Goal: Task Accomplishment & Management: Manage account settings

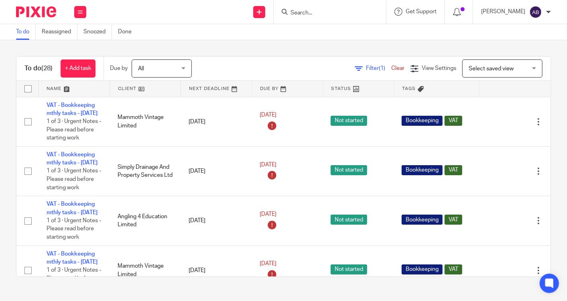
click at [309, 14] on input "Search" at bounding box center [326, 13] width 72 height 7
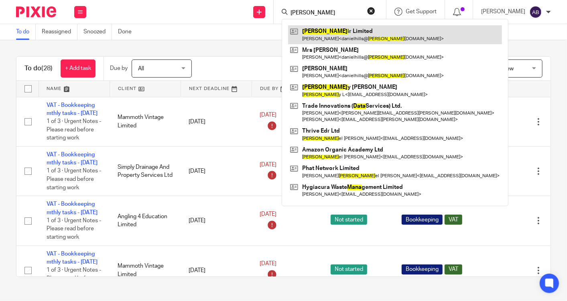
type input "dana"
click at [316, 28] on link at bounding box center [395, 34] width 214 height 18
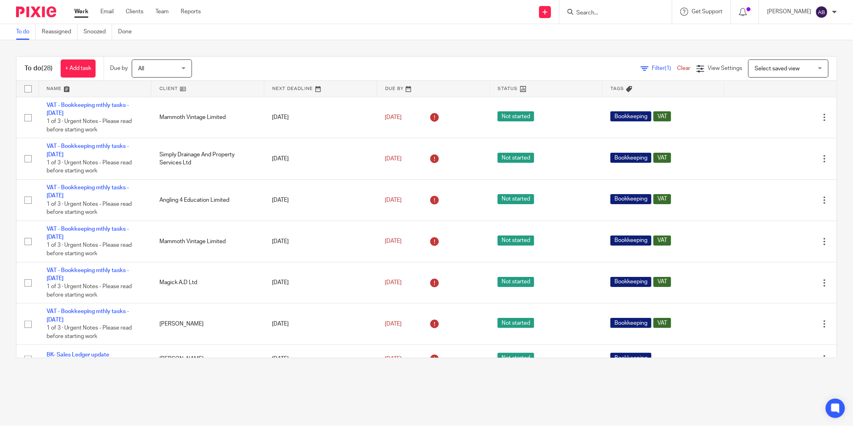
click at [585, 12] on input "Search" at bounding box center [611, 13] width 72 height 7
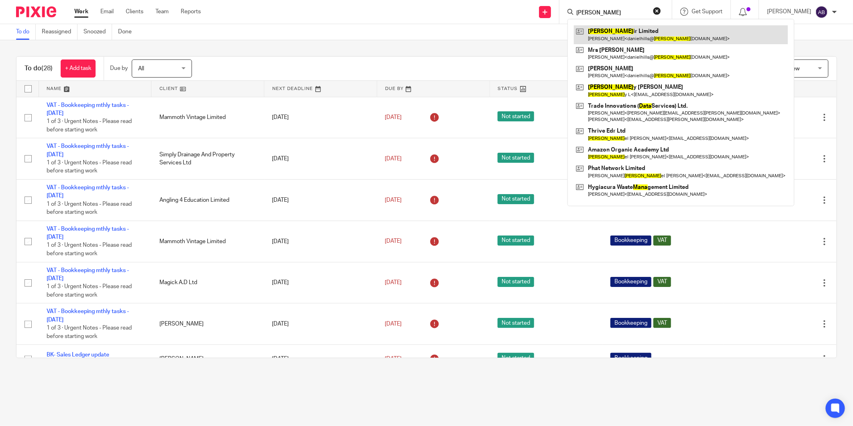
type input "dana"
click at [597, 33] on link at bounding box center [681, 34] width 214 height 18
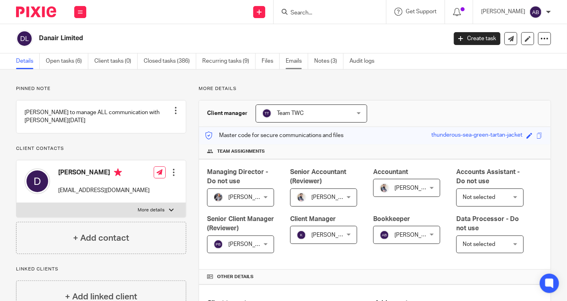
click at [292, 65] on link "Emails" at bounding box center [297, 61] width 22 height 16
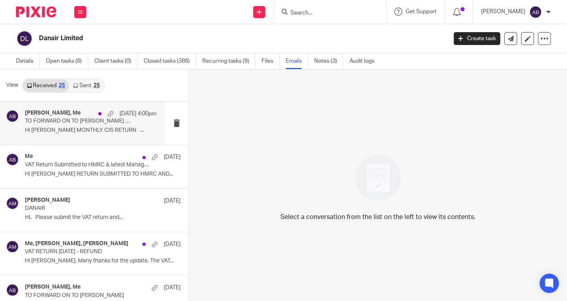
click at [71, 132] on p "Hi [PERSON_NAME] MONTHLY CIS RETURN ..." at bounding box center [91, 130] width 132 height 7
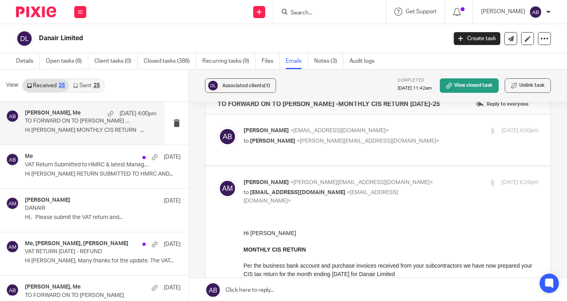
scroll to position [18, 0]
click at [346, 155] on label at bounding box center [378, 140] width 345 height 51
click at [218, 127] on input "checkbox" at bounding box center [217, 126] width 0 height 0
checkbox input "true"
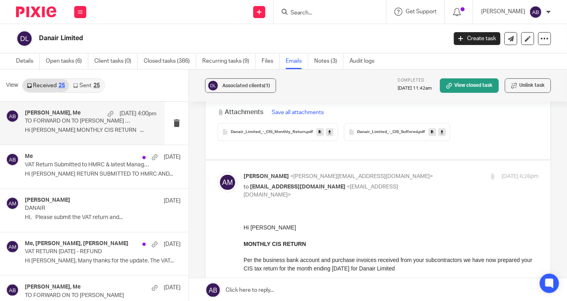
scroll to position [357, 0]
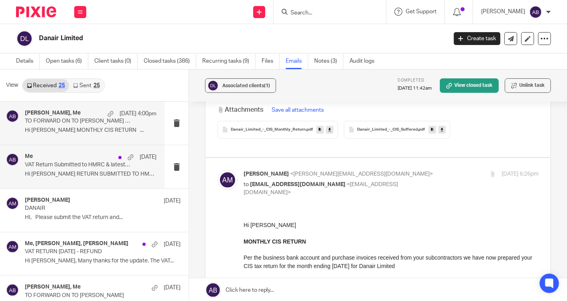
click at [76, 176] on p "Hi Daniel VAT RETURN SUBMITTED TO HMRC AND..." at bounding box center [91, 174] width 132 height 7
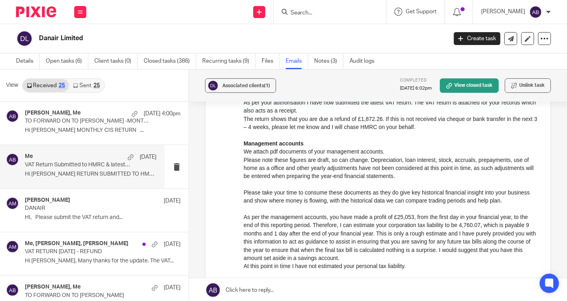
scroll to position [134, 0]
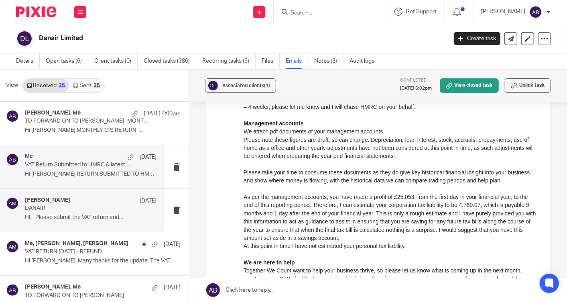
click at [59, 209] on p "DANAIR" at bounding box center [77, 208] width 105 height 7
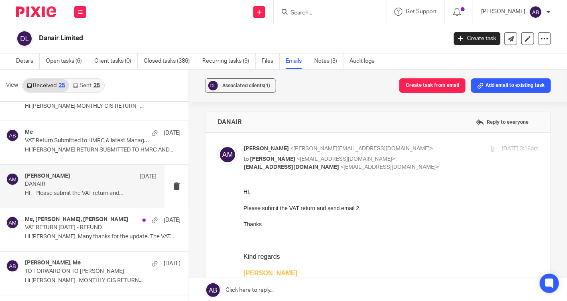
scroll to position [45, 0]
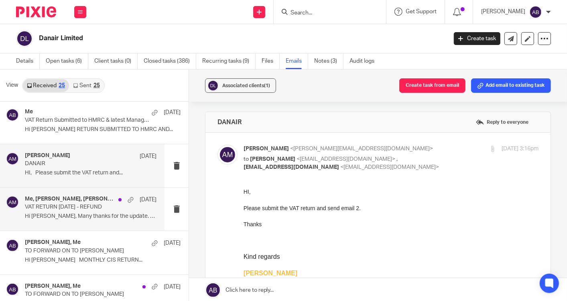
click at [71, 215] on p "Hi Aaron, Many thanks for the update. The VAT..." at bounding box center [91, 216] width 132 height 7
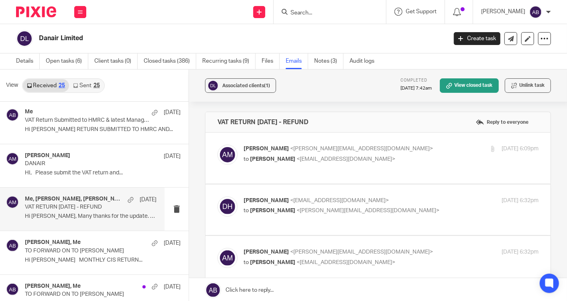
scroll to position [0, 0]
click at [386, 159] on p "to Daniel <danielhills@danairlimited.com>" at bounding box center [342, 159] width 197 height 8
checkbox input "true"
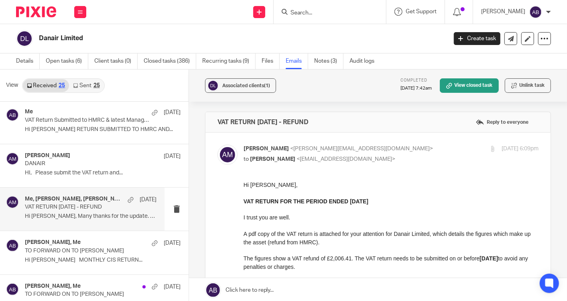
drag, startPoint x: 346, startPoint y: 200, endPoint x: 385, endPoint y: 201, distance: 39.0
click at [385, 201] on p "VAT RETURN FOR THE PERIOD ENDED 31 May 2025" at bounding box center [390, 201] width 295 height 8
copy strong "31 May 2025"
click at [353, 39] on h2 "Danair Limited" at bounding box center [200, 38] width 322 height 8
click at [441, 216] on p "I trust you are well." at bounding box center [390, 217] width 295 height 8
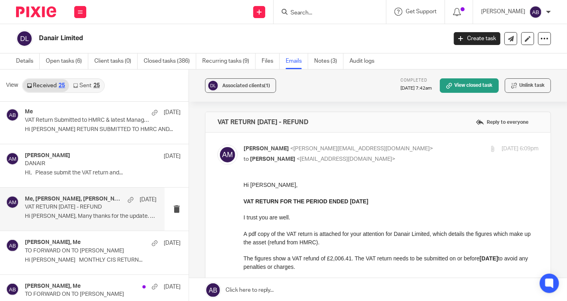
drag, startPoint x: 216, startPoint y: 121, endPoint x: 329, endPoint y: 126, distance: 113.4
click at [329, 126] on div "VAT RETURN May 2025 - REFUND Reply to everyone" at bounding box center [378, 122] width 345 height 20
copy h4 "VAT RETURN May 2025 - REFUND"
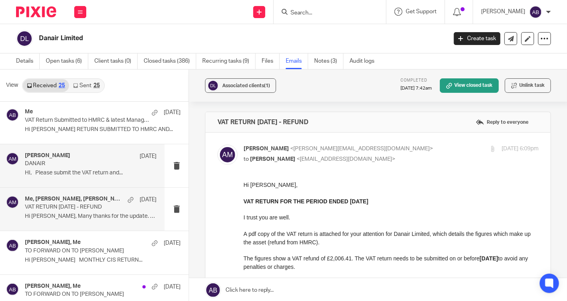
click at [74, 167] on div "Aaron Mcleish 22 Jul DANAIR HI, Please submit the VAT return and..." at bounding box center [91, 165] width 132 height 27
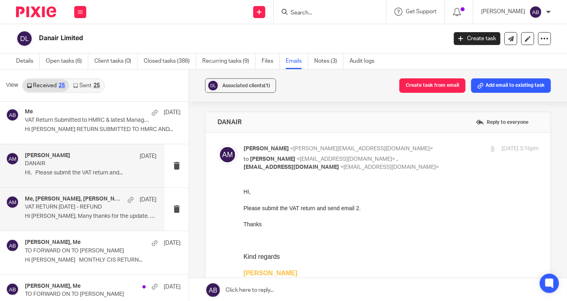
click at [71, 205] on p "VAT RETURN May 2025 - REFUND" at bounding box center [77, 207] width 105 height 7
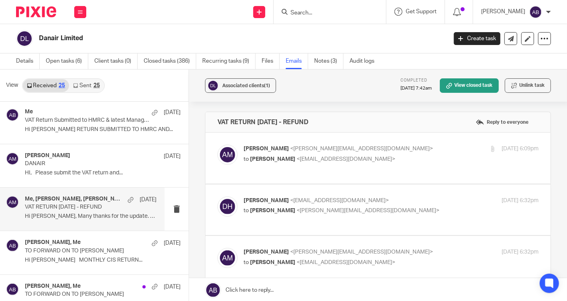
click at [406, 196] on p "Daniel Hills <danielhills@danairlimited.com>" at bounding box center [342, 200] width 197 height 8
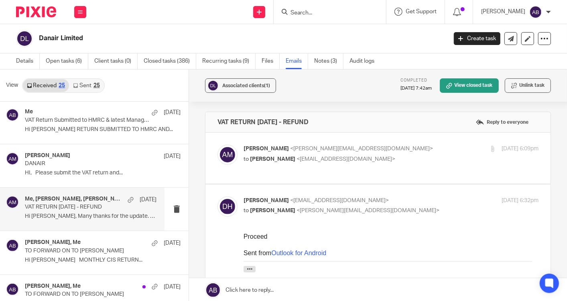
click at [406, 196] on p "Daniel Hills <danielhills@danairlimited.com>" at bounding box center [342, 200] width 197 height 8
checkbox input "false"
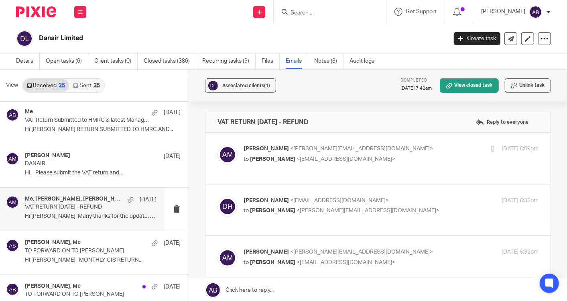
scroll to position [45, 0]
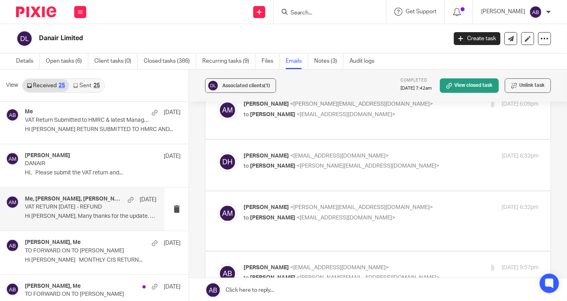
click at [408, 195] on label at bounding box center [378, 220] width 345 height 59
click at [218, 203] on input "checkbox" at bounding box center [217, 203] width 0 height 0
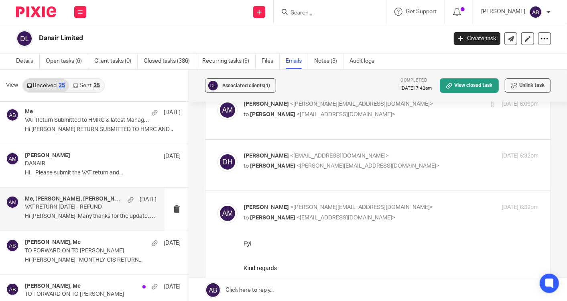
scroll to position [0, 0]
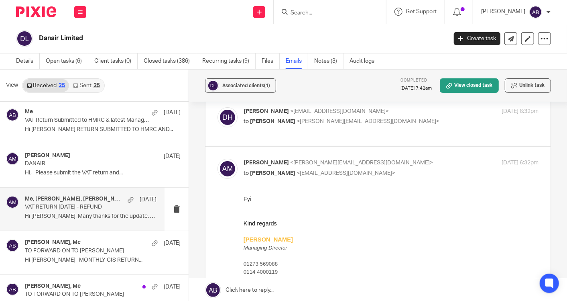
click at [408, 169] on p "to Akshay Bhanushali <akshay@togetherwecount.co.uk>" at bounding box center [342, 173] width 197 height 8
checkbox input "false"
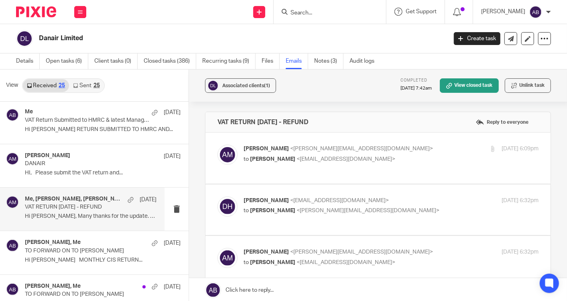
click at [381, 153] on div "Aaron Mcleish <aaron@togetherwecount.co.uk> to Daniel <danielhills@danairlimite…" at bounding box center [342, 154] width 197 height 18
checkbox input "true"
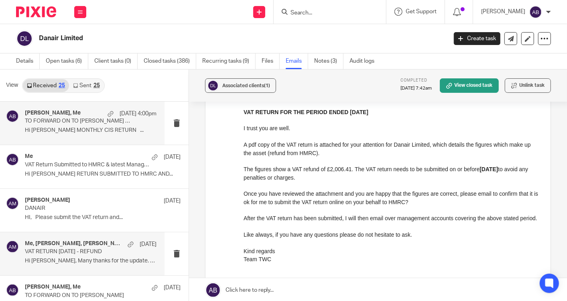
click at [91, 131] on p "Hi Daniel MONTHLY CIS RETURN ..." at bounding box center [91, 130] width 132 height 7
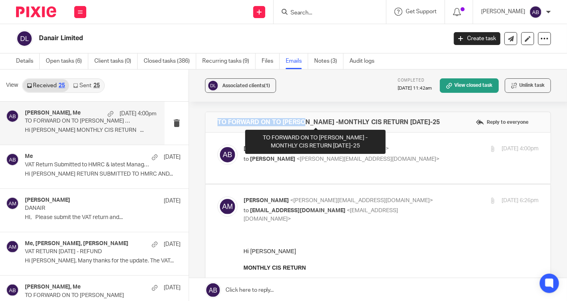
drag, startPoint x: 214, startPoint y: 119, endPoint x: 302, endPoint y: 123, distance: 88.0
click at [302, 123] on div "TO FORWARD ON TO DANIEL -MONTHLY CIS RETURN 05th Aug-25 Reply to everyone" at bounding box center [378, 122] width 345 height 20
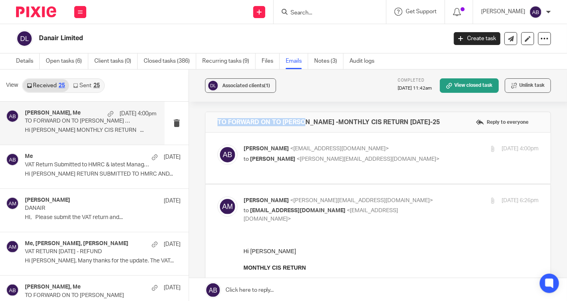
copy h4 "TO FORWARD ON TO DANIEL"
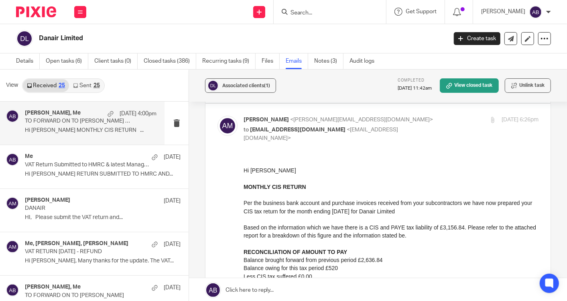
scroll to position [89, 0]
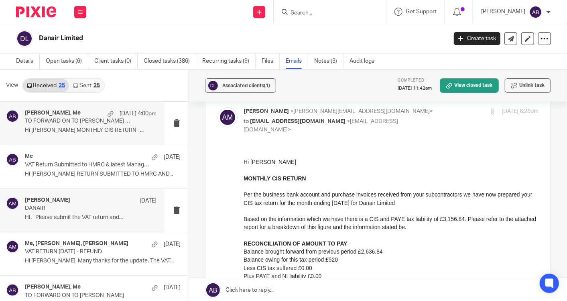
click at [88, 202] on div "Aaron Mcleish 22 Jul" at bounding box center [91, 201] width 132 height 8
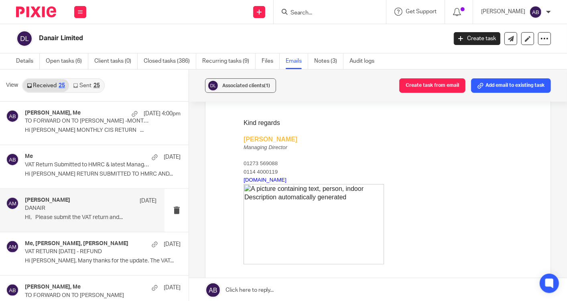
scroll to position [223, 0]
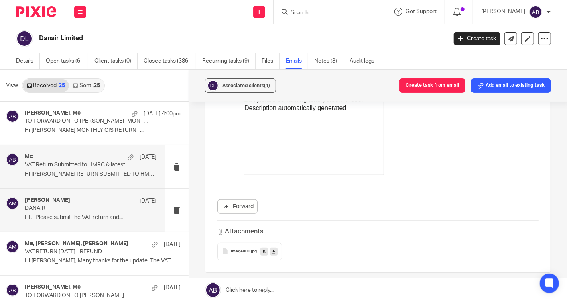
click at [71, 169] on div "Me 25 Jul VAT Return Submitted to HMRC & latest Management Accounts June-2025 H…" at bounding box center [91, 166] width 132 height 27
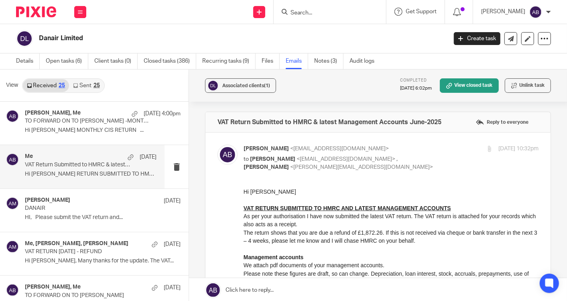
scroll to position [0, 0]
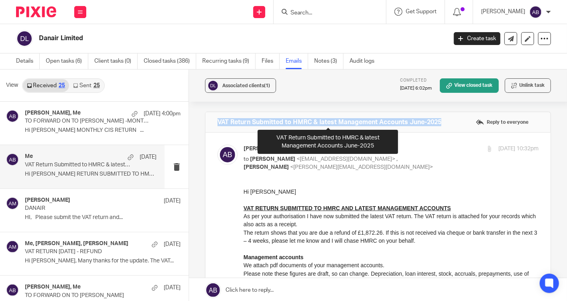
drag, startPoint x: 444, startPoint y: 120, endPoint x: 214, endPoint y: 120, distance: 229.3
click at [214, 120] on div "VAT Return Submitted to HMRC & latest Management Accounts June-2025 Reply to ev…" at bounding box center [378, 122] width 345 height 20
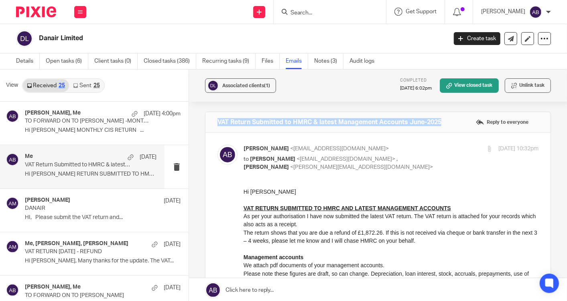
copy h4 "VAT Return Submitted to HMRC & latest Management Accounts June-2025"
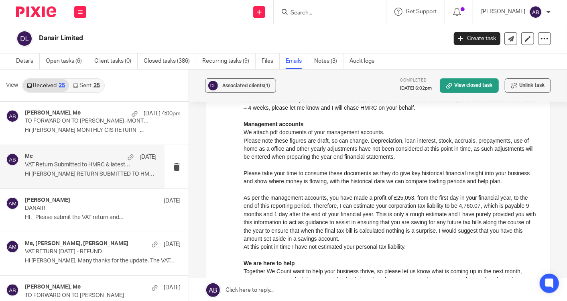
scroll to position [89, 0]
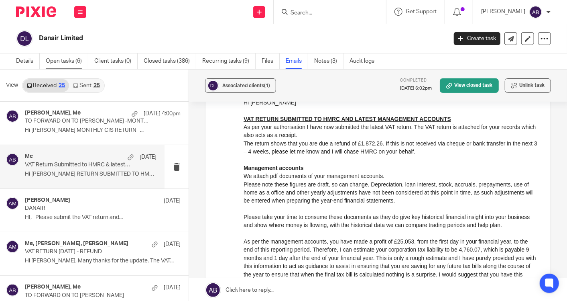
click at [72, 62] on link "Open tasks (6)" at bounding box center [67, 61] width 43 height 16
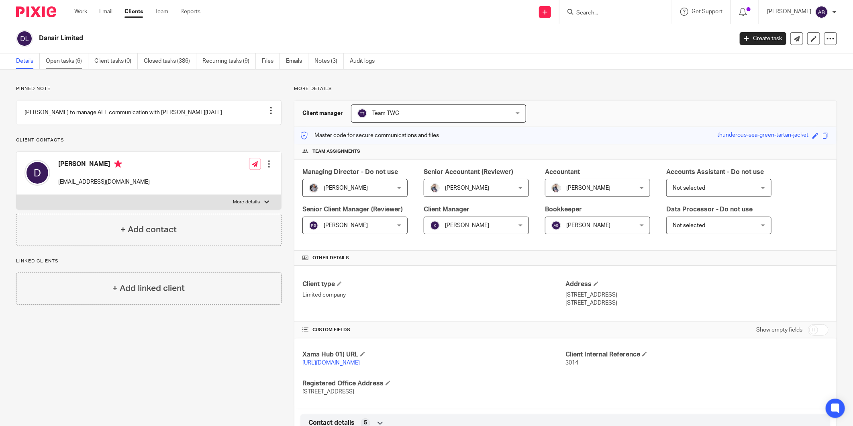
click at [67, 61] on link "Open tasks (6)" at bounding box center [67, 61] width 43 height 16
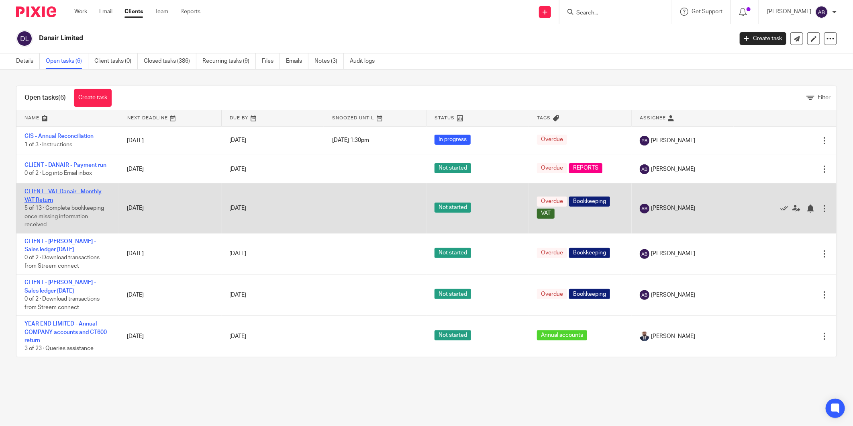
click at [58, 194] on link "CLIENT - VAT Danair - Monthly VAT Return" at bounding box center [62, 196] width 77 height 14
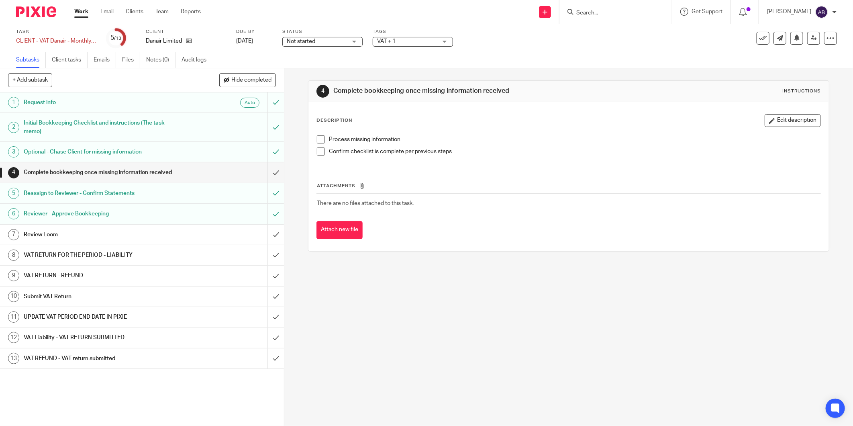
click at [88, 272] on h1 "VAT RETURN - REFUND" at bounding box center [102, 275] width 157 height 12
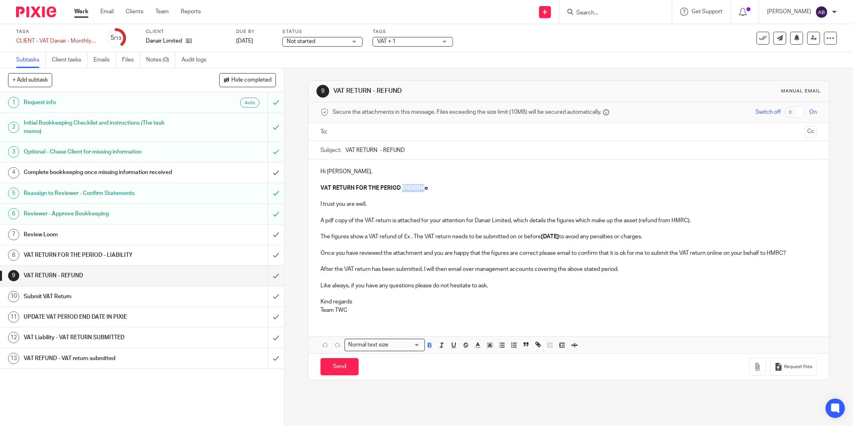
drag, startPoint x: 400, startPoint y: 189, endPoint x: 423, endPoint y: 189, distance: 23.7
click at [423, 189] on strong "ENDEDNo" at bounding box center [415, 188] width 26 height 6
drag, startPoint x: 430, startPoint y: 187, endPoint x: 406, endPoint y: 188, distance: 24.1
click at [406, 188] on p "VAT RETURN FOR THE PERIOD ENDEDNo" at bounding box center [568, 188] width 496 height 8
paste div
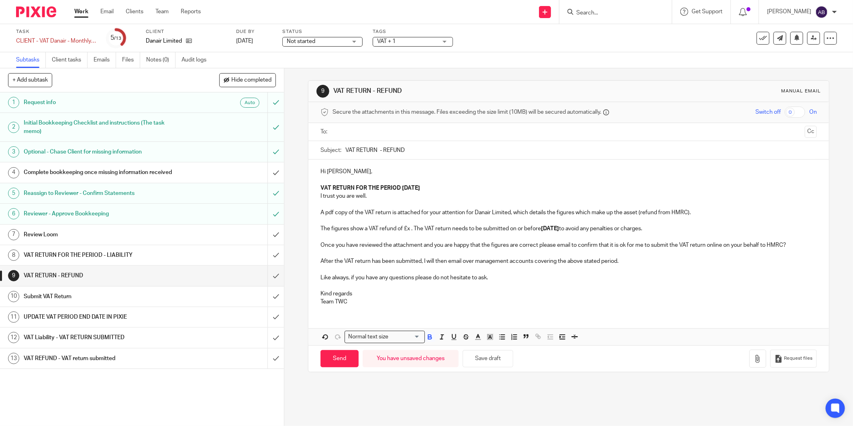
click at [412, 187] on strong "31 May 2025" at bounding box center [411, 188] width 18 height 6
click at [549, 226] on p "The figures show a VAT refund of £x . The VAT return needs to be submitted on o…" at bounding box center [568, 228] width 496 height 8
click at [549, 226] on strong "7 May 2025" at bounding box center [550, 229] width 18 height 6
drag, startPoint x: 401, startPoint y: 230, endPoint x: 426, endPoint y: 229, distance: 25.7
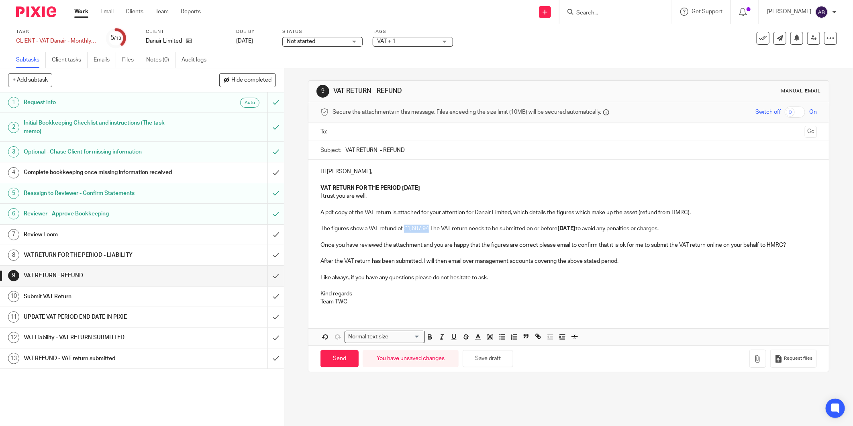
click at [426, 229] on p "The figures show a VAT refund of £1,607.94 The VAT return needs to be submitted…" at bounding box center [568, 228] width 496 height 8
click at [500, 257] on p "After the VAT return has been submitted, I will then email over management acco…" at bounding box center [568, 261] width 496 height 8
click at [440, 188] on p "VAT RETURN FOR THE PERIOD 31 July 2025" at bounding box center [568, 188] width 496 height 8
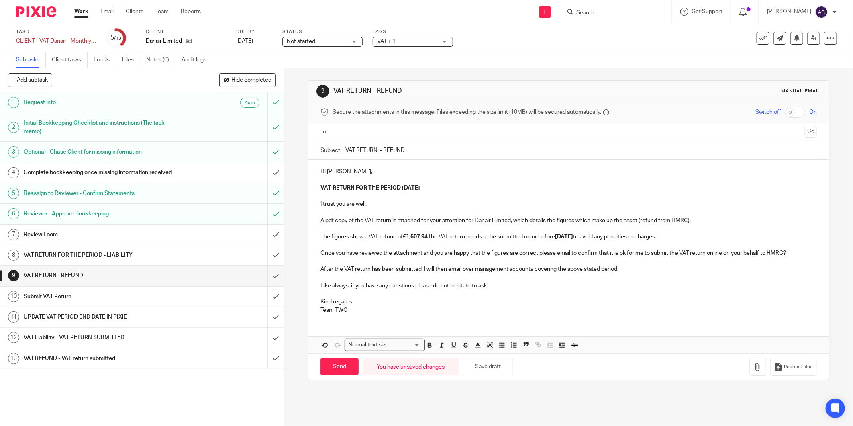
click at [374, 135] on input "text" at bounding box center [568, 131] width 466 height 9
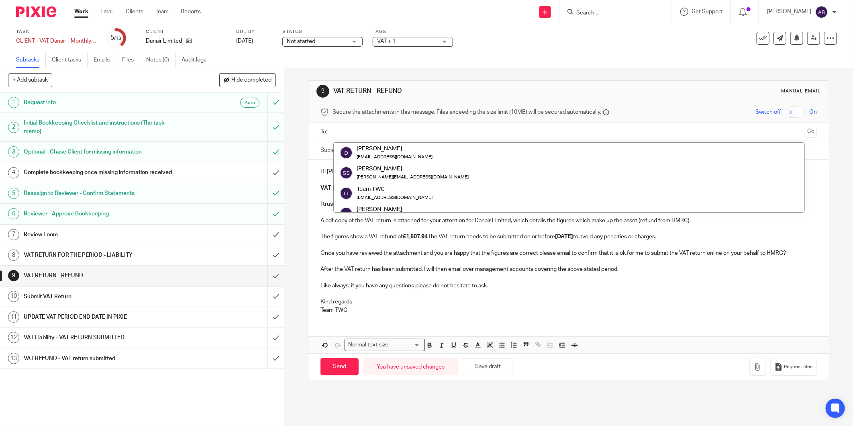
paste input "VAT RETURN May 2025 - REFUND"
type input "VAT RETURN May 2025 - REFUND"
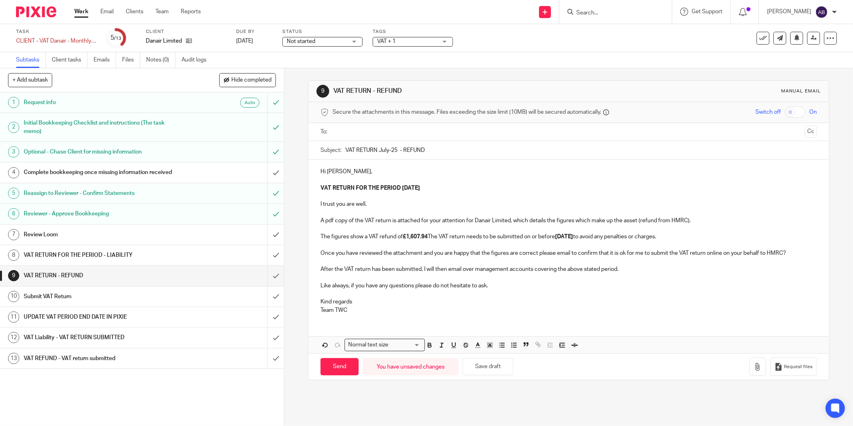
type input "VAT RETURN July-25 - REFUND"
click at [364, 131] on input "text" at bounding box center [568, 131] width 466 height 9
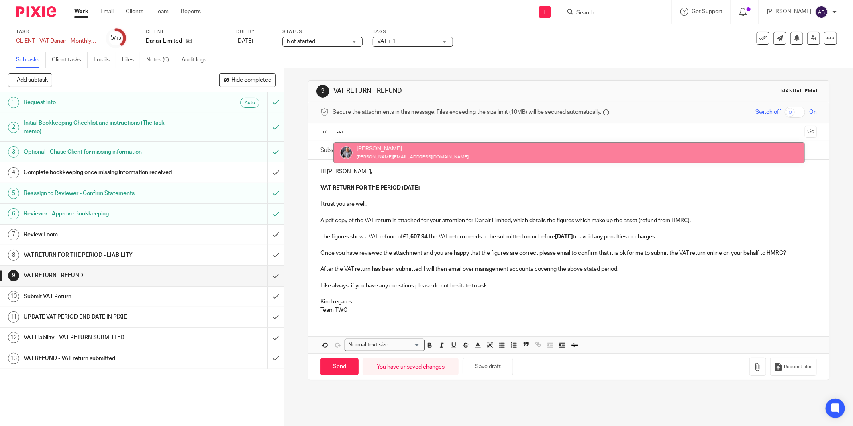
type input "aa"
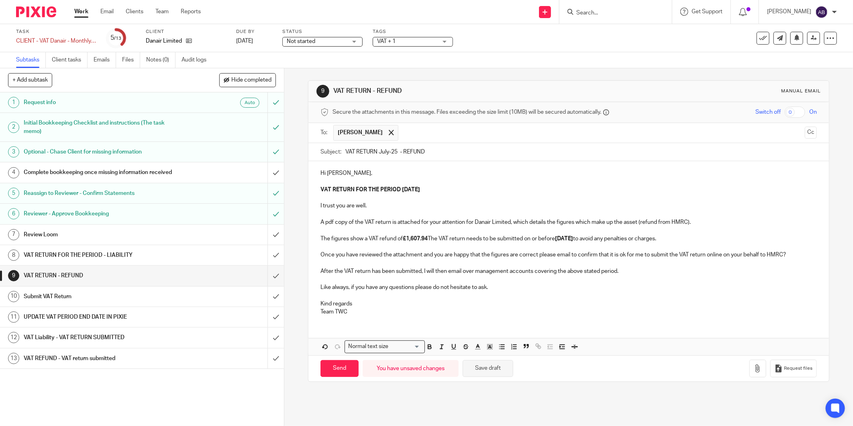
click at [481, 367] on button "Save draft" at bounding box center [488, 368] width 51 height 17
click at [754, 364] on icon "button" at bounding box center [758, 368] width 8 height 8
click at [754, 366] on icon "button" at bounding box center [758, 368] width 8 height 8
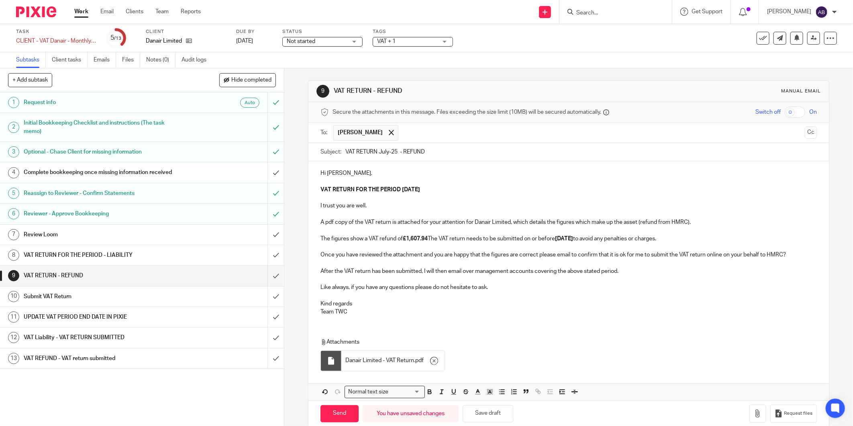
click at [345, 153] on input "VAT RETURN July-25 - REFUND" at bounding box center [580, 152] width 471 height 18
paste input "TO FORWARD ON TO DANIEL"
type input "TO FORWARD ON TO DANIEL -VAT RETURN July-25 - REFUND"
click at [339, 411] on input "Send" at bounding box center [339, 413] width 38 height 17
type input "Sent"
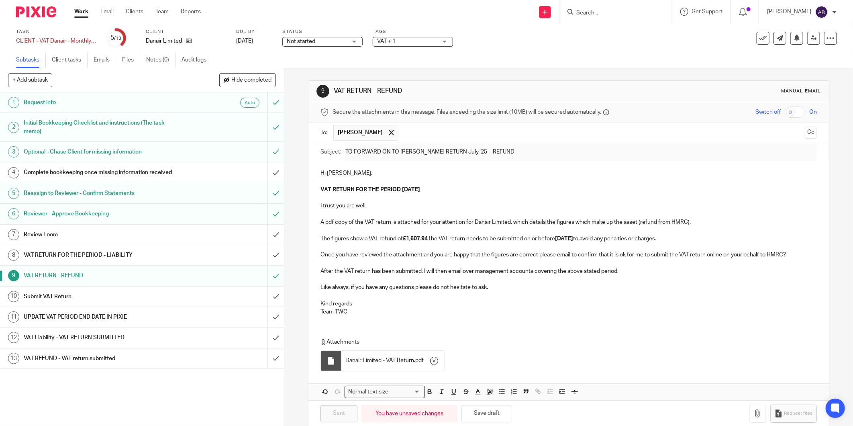
click at [113, 299] on h1 "Submit VAT Return" at bounding box center [102, 296] width 157 height 12
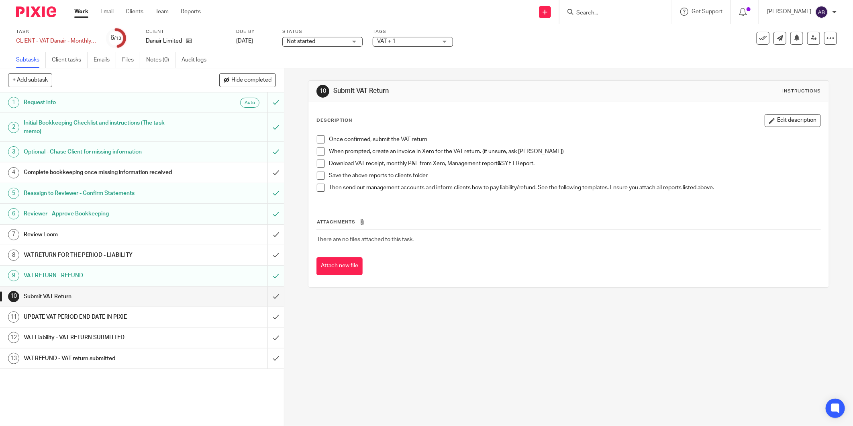
click at [318, 139] on span at bounding box center [321, 139] width 8 height 8
click at [317, 148] on span at bounding box center [321, 151] width 8 height 8
click at [318, 159] on span at bounding box center [321, 163] width 8 height 8
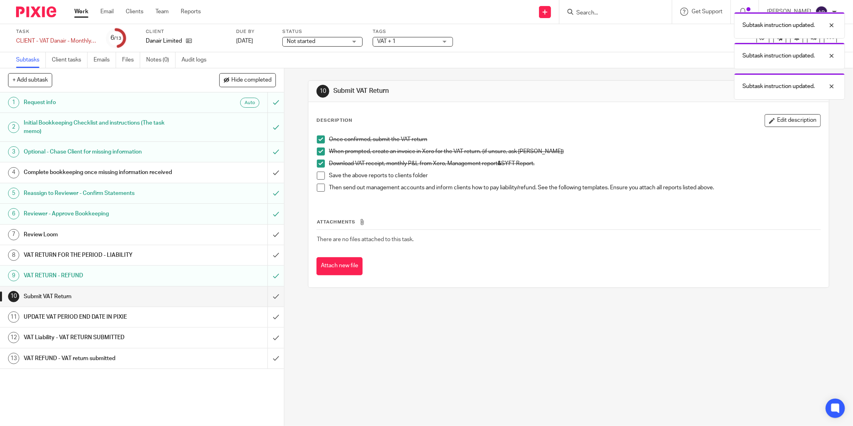
click at [317, 174] on span at bounding box center [321, 175] width 8 height 8
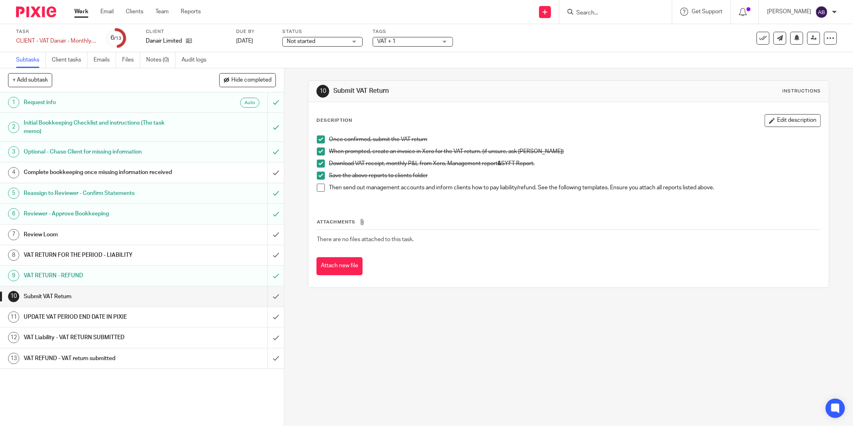
click at [319, 186] on span at bounding box center [321, 188] width 8 height 8
click at [117, 296] on h1 "Submit VAT Return" at bounding box center [102, 296] width 157 height 12
click at [269, 296] on input "submit" at bounding box center [142, 296] width 284 height 20
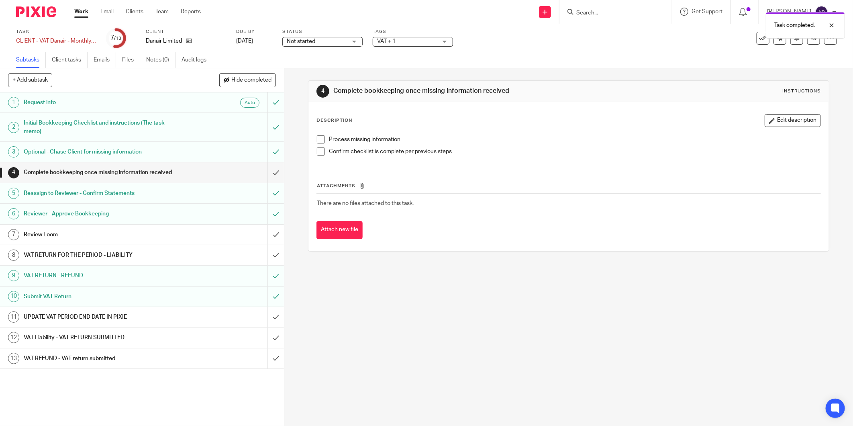
click at [230, 316] on div "UPDATE VAT PERIOD END DATE IN PIXIE" at bounding box center [142, 317] width 236 height 12
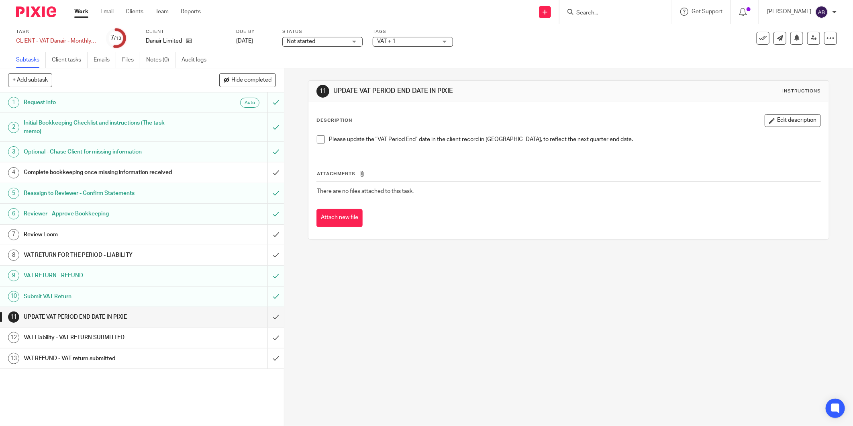
drag, startPoint x: 319, startPoint y: 140, endPoint x: 318, endPoint y: 147, distance: 7.3
click at [318, 141] on span at bounding box center [321, 139] width 8 height 8
click at [267, 317] on input "submit" at bounding box center [142, 317] width 284 height 20
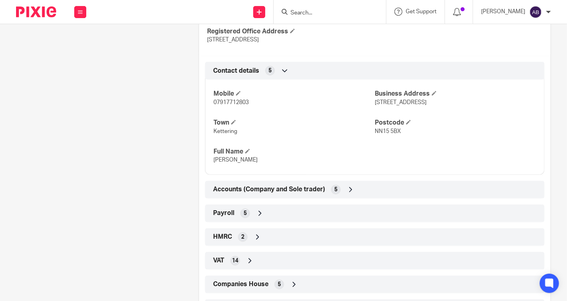
scroll to position [446, 0]
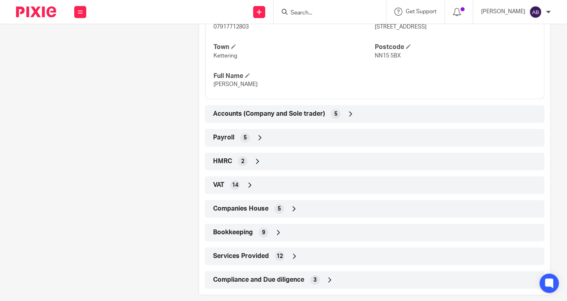
click at [249, 188] on icon at bounding box center [250, 185] width 8 height 8
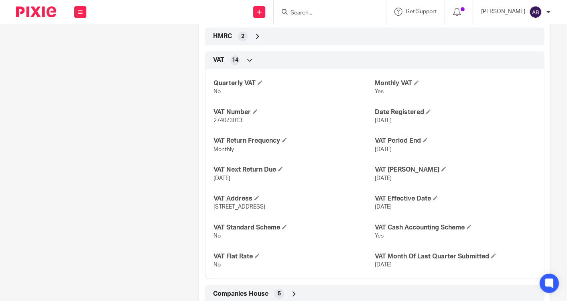
scroll to position [580, 0]
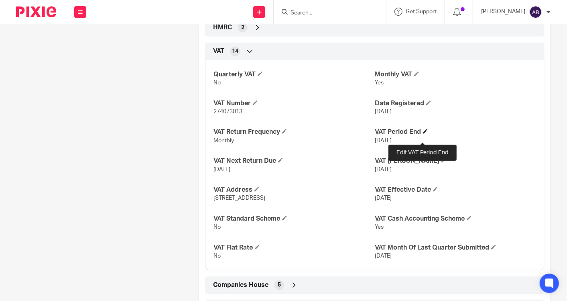
click at [423, 134] on span at bounding box center [425, 131] width 5 height 5
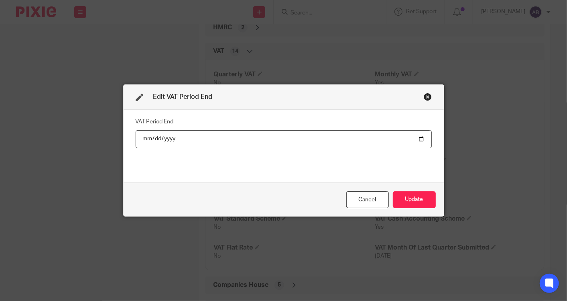
click at [418, 138] on input "[DATE]" at bounding box center [284, 139] width 296 height 18
type input "[DATE]"
click at [416, 141] on input "[DATE]" at bounding box center [284, 139] width 296 height 18
click at [414, 197] on button "Update" at bounding box center [414, 199] width 43 height 17
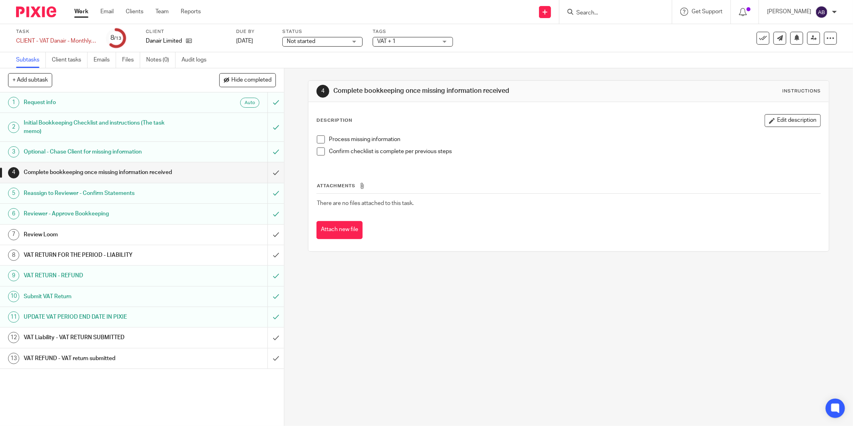
click at [123, 356] on h1 "VAT REFUND - VAT return submitted" at bounding box center [102, 358] width 157 height 12
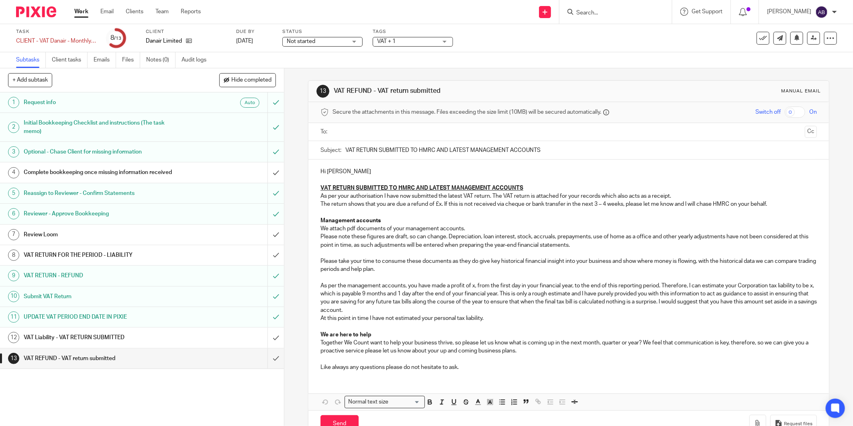
click at [372, 149] on input "VAT RETURN SUBMITTED TO HMRC AND LATEST MANAGEMENT ACCOUNTS" at bounding box center [580, 150] width 471 height 18
paste input "eturn Submitted to HMRC & latest Management Accounts June-2025"
click at [510, 151] on input "VAT Return Submitted to HMRC & latest Management Accounts June-2025" at bounding box center [580, 150] width 471 height 18
type input "VAT Return Submitted to HMRC & latest Management Accounts July-2025"
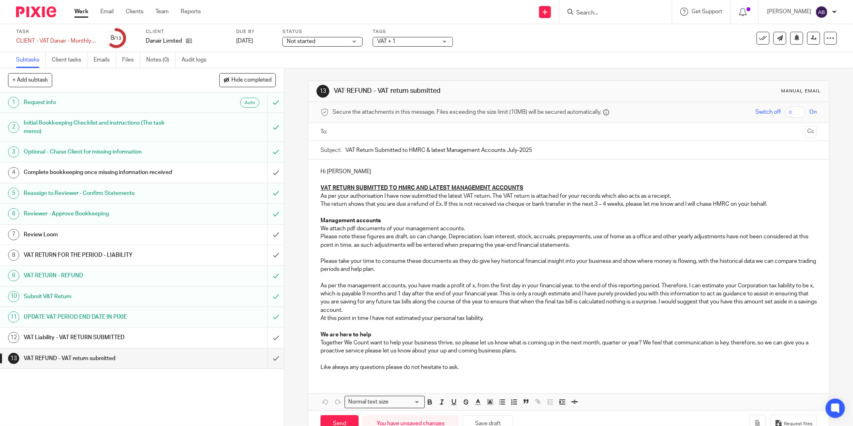
click at [440, 206] on p "The return shows that you are due a refund of £x. If this is not received via c…" at bounding box center [568, 204] width 496 height 8
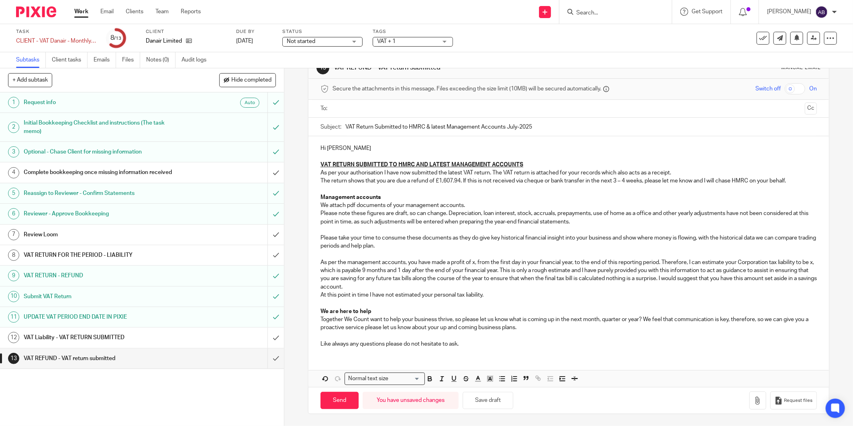
click at [473, 263] on p "As per the management accounts, you have made a profit of x, from the first day…" at bounding box center [568, 274] width 496 height 33
click at [352, 273] on p "As per the management accounts, you have made a profit of 22,116, from the firs…" at bounding box center [568, 274] width 496 height 33
click at [357, 269] on p "As per the management accounts, you have made a profit of 22,116, from the firs…" at bounding box center [568, 274] width 496 height 33
click at [471, 263] on p "As per the management accounts, you have made a profit of 22,116, from the firs…" at bounding box center [568, 274] width 496 height 33
click at [489, 403] on button "Save draft" at bounding box center [488, 400] width 51 height 17
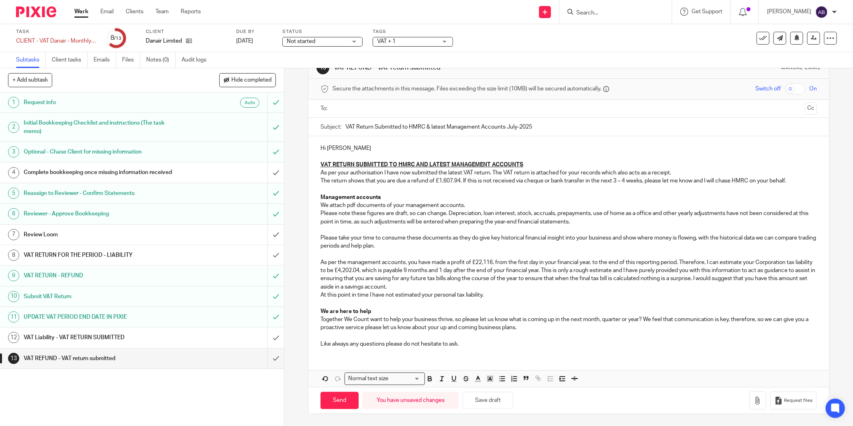
click at [374, 110] on input "text" at bounding box center [568, 108] width 466 height 9
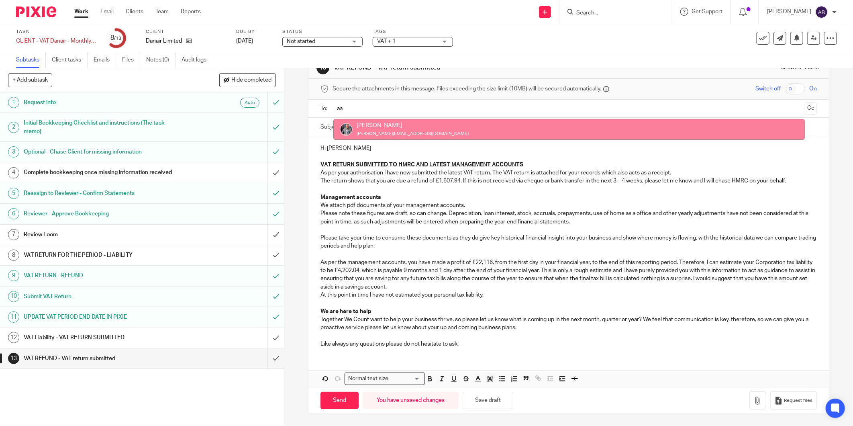
type input "aa"
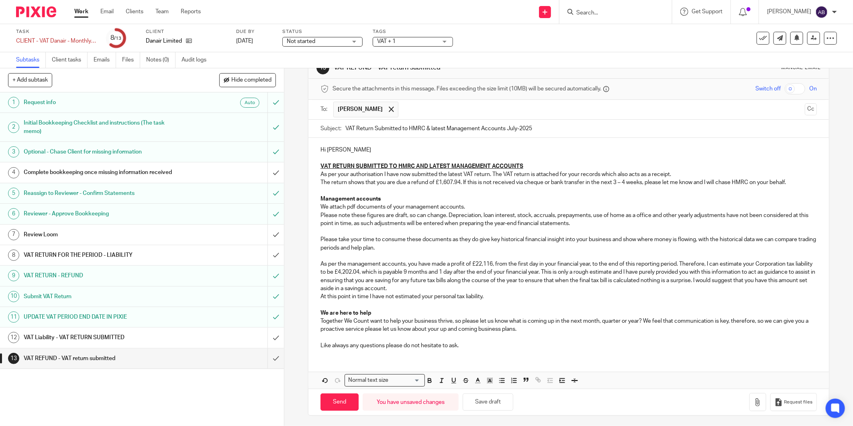
scroll to position [26, 0]
click at [488, 401] on button "Save draft" at bounding box center [488, 400] width 51 height 17
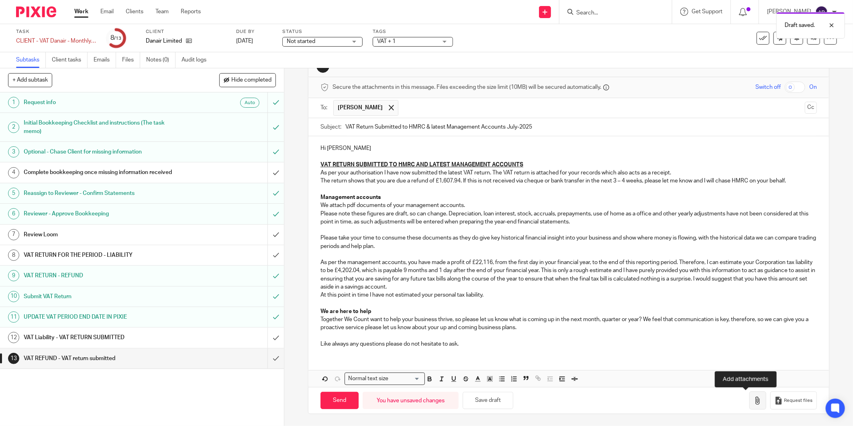
click at [754, 401] on icon "button" at bounding box center [758, 400] width 8 height 8
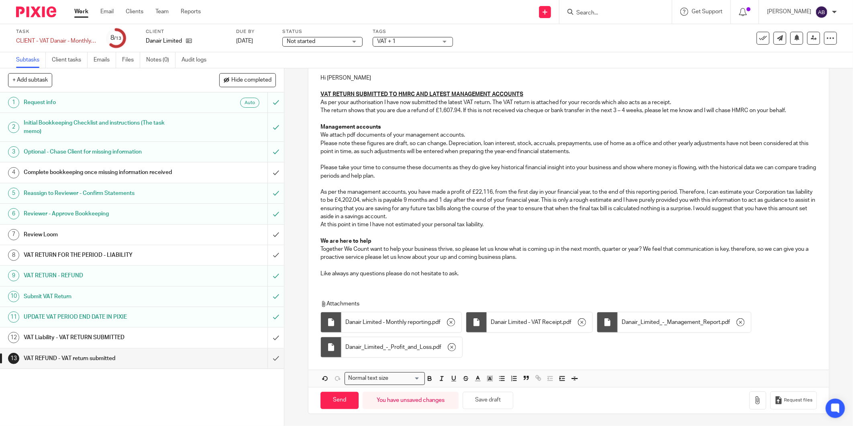
scroll to position [6, 0]
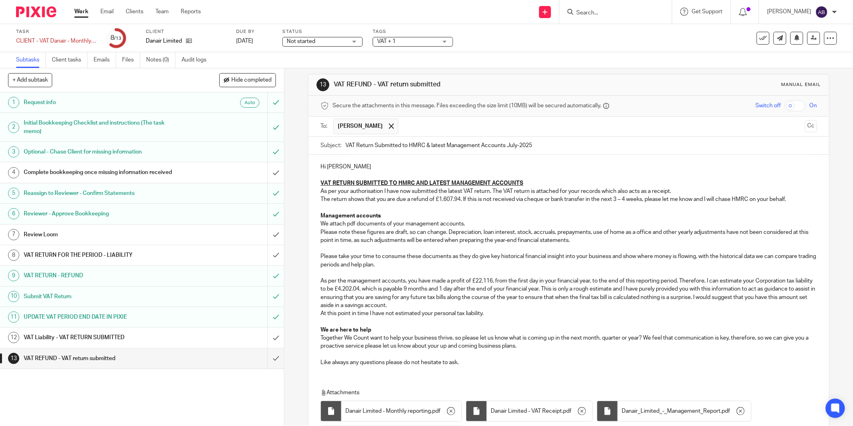
click at [583, 293] on p "As per the management accounts, you have made a profit of £22,116, from the fir…" at bounding box center [568, 293] width 496 height 33
click at [541, 226] on p "We attach pdf documents of your management accounts." at bounding box center [568, 224] width 496 height 8
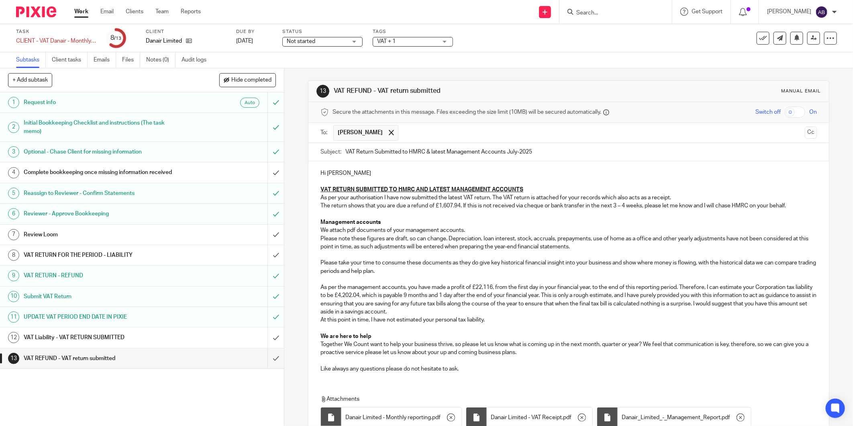
scroll to position [96, 0]
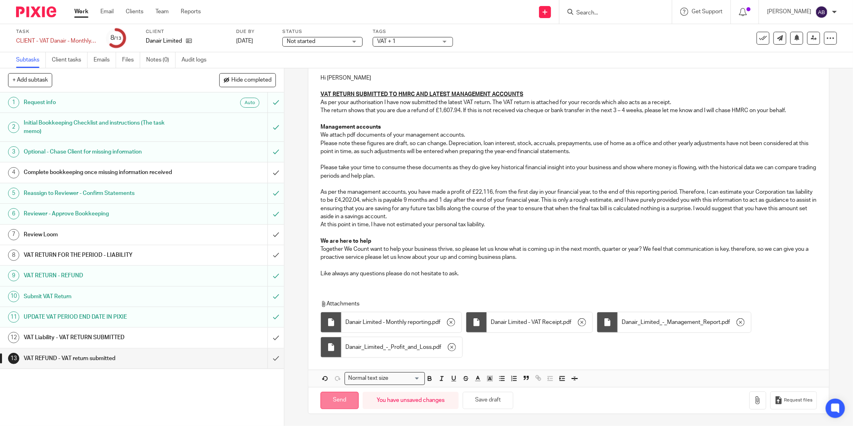
click at [343, 399] on input "Send" at bounding box center [339, 400] width 38 height 17
type input "Sent"
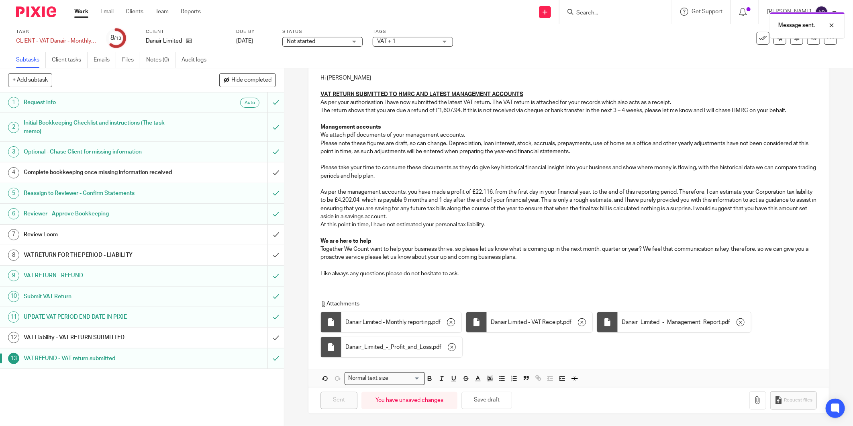
scroll to position [0, 0]
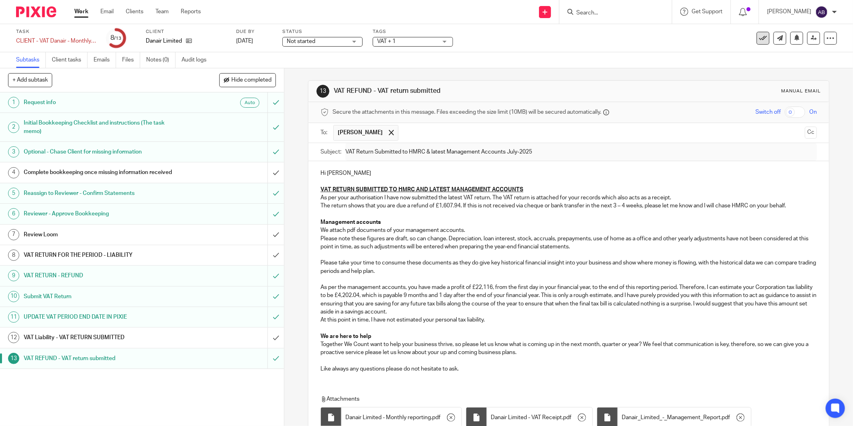
click at [759, 41] on icon at bounding box center [763, 38] width 8 height 8
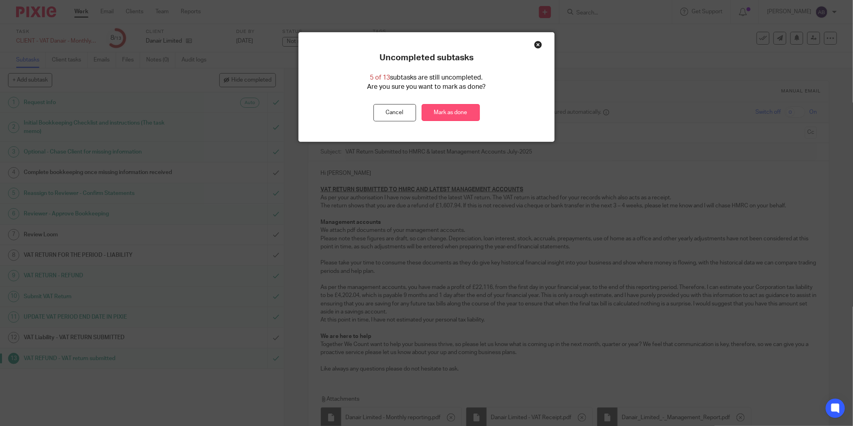
click at [440, 111] on link "Mark as done" at bounding box center [451, 112] width 58 height 17
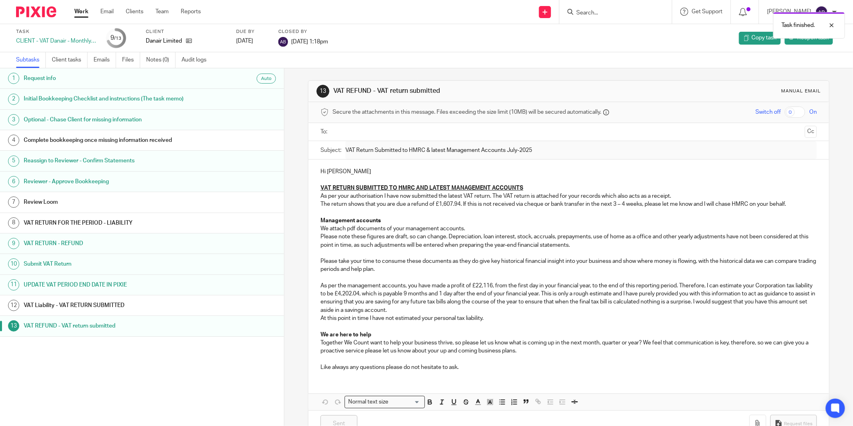
click at [195, 42] on div "Danair Limited" at bounding box center [186, 41] width 80 height 8
click at [82, 12] on link "Work" at bounding box center [81, 12] width 14 height 8
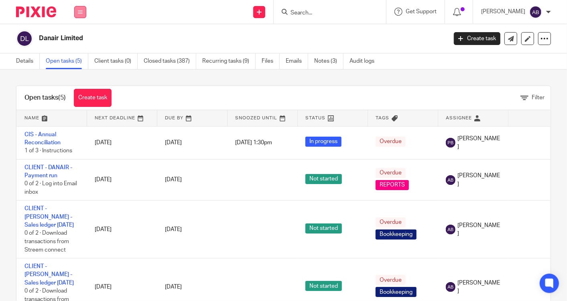
click at [78, 14] on icon at bounding box center [80, 12] width 5 height 5
click at [79, 37] on link "Work" at bounding box center [75, 38] width 13 height 6
